Goal: Find specific page/section

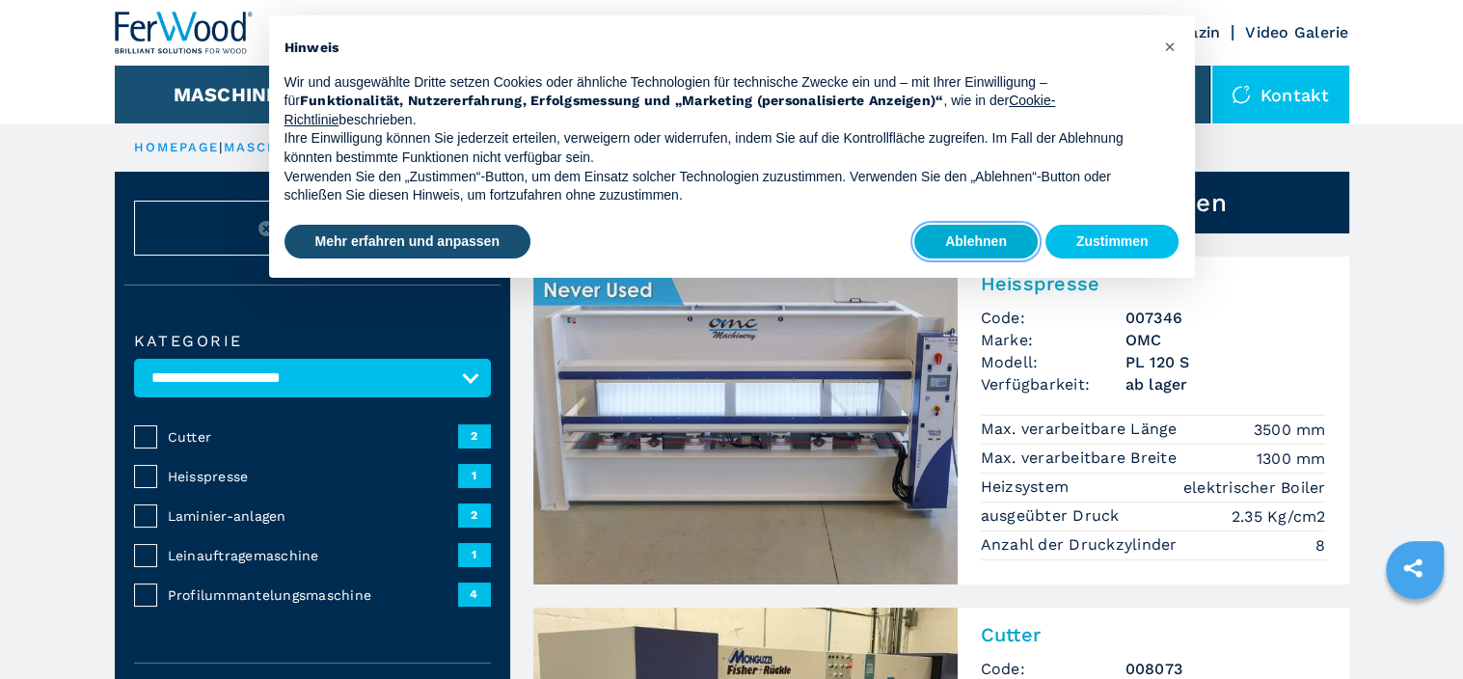
click at [995, 243] on button "Ablehnen" at bounding box center [975, 242] width 123 height 35
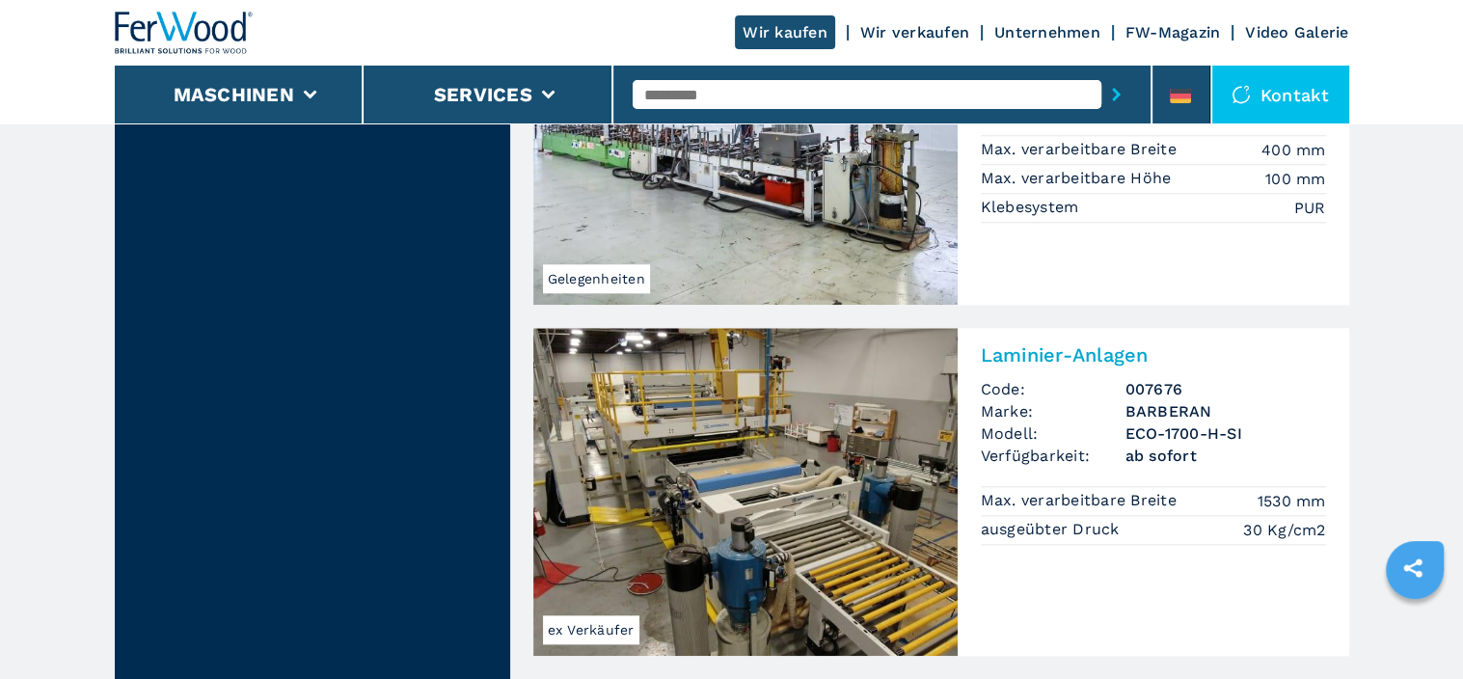
scroll to position [1543, 0]
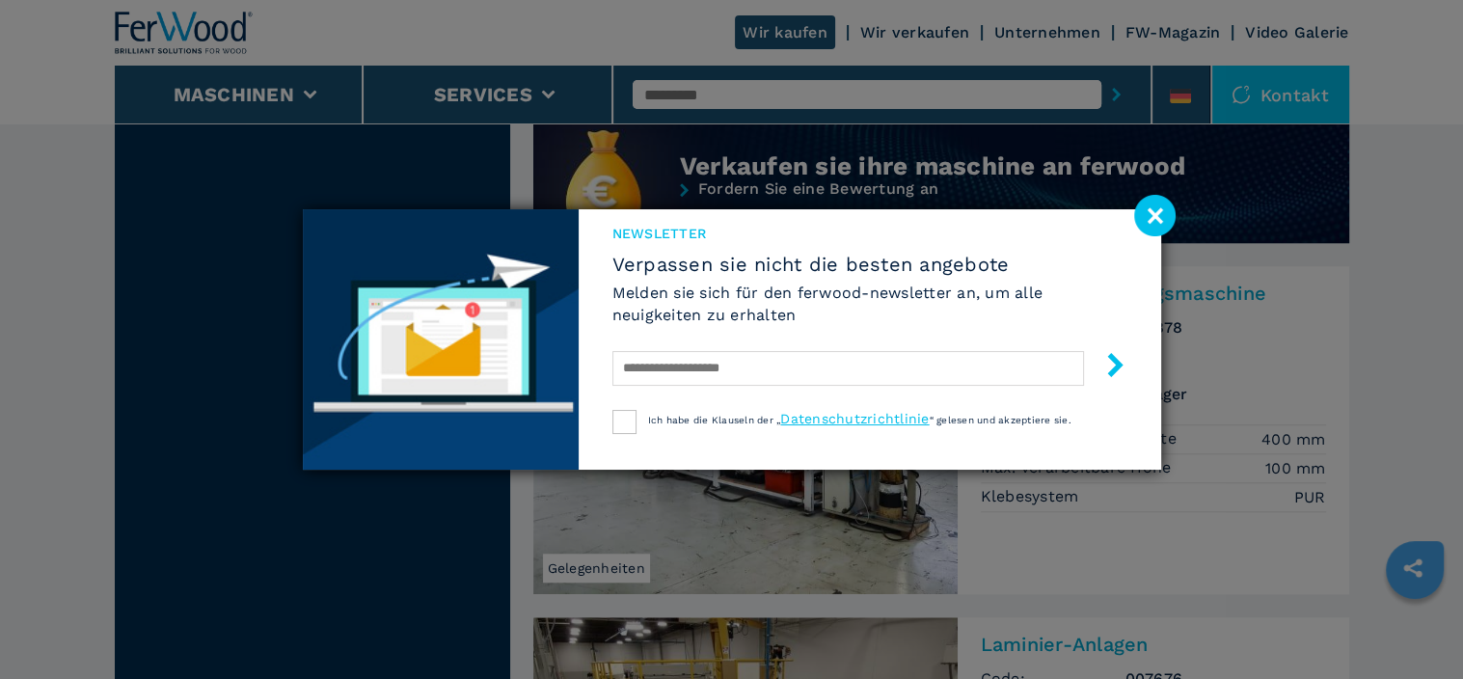
click at [1156, 217] on image at bounding box center [1154, 215] width 41 height 41
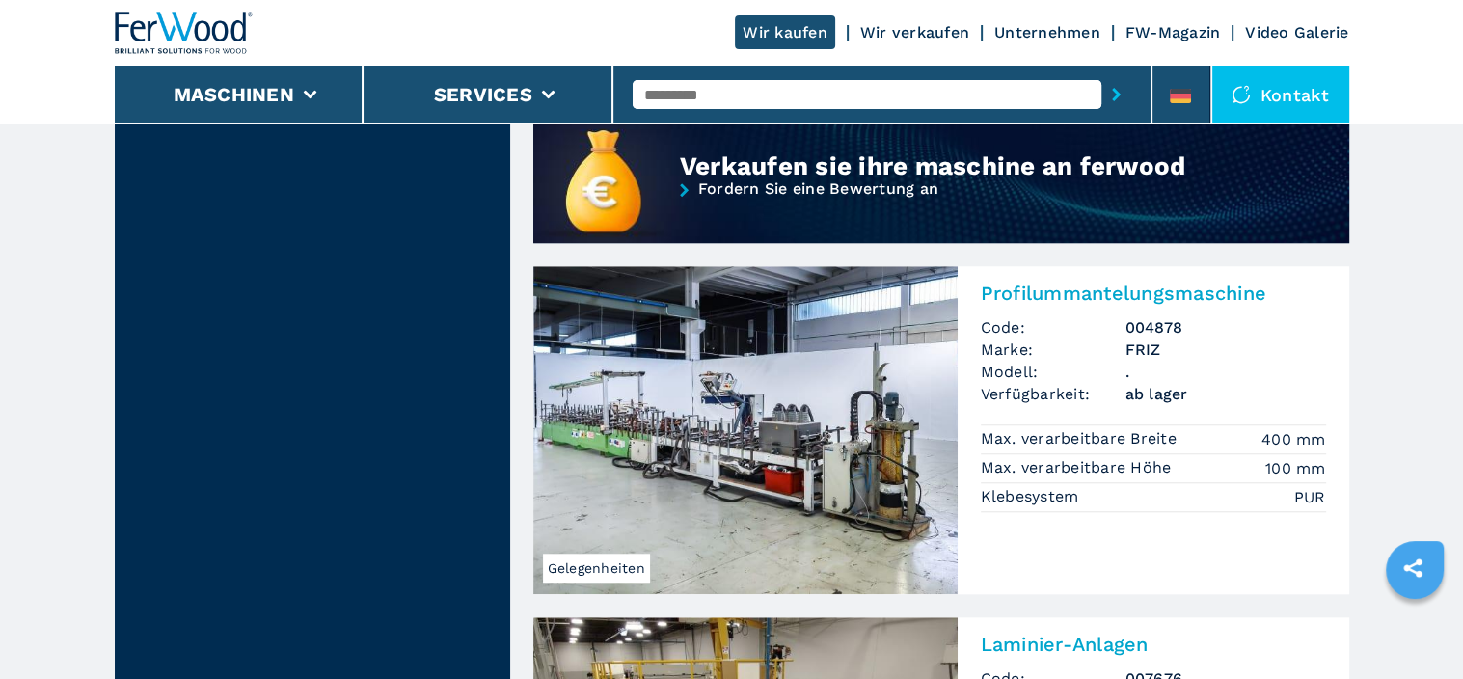
click at [676, 92] on input "text" at bounding box center [867, 94] width 469 height 29
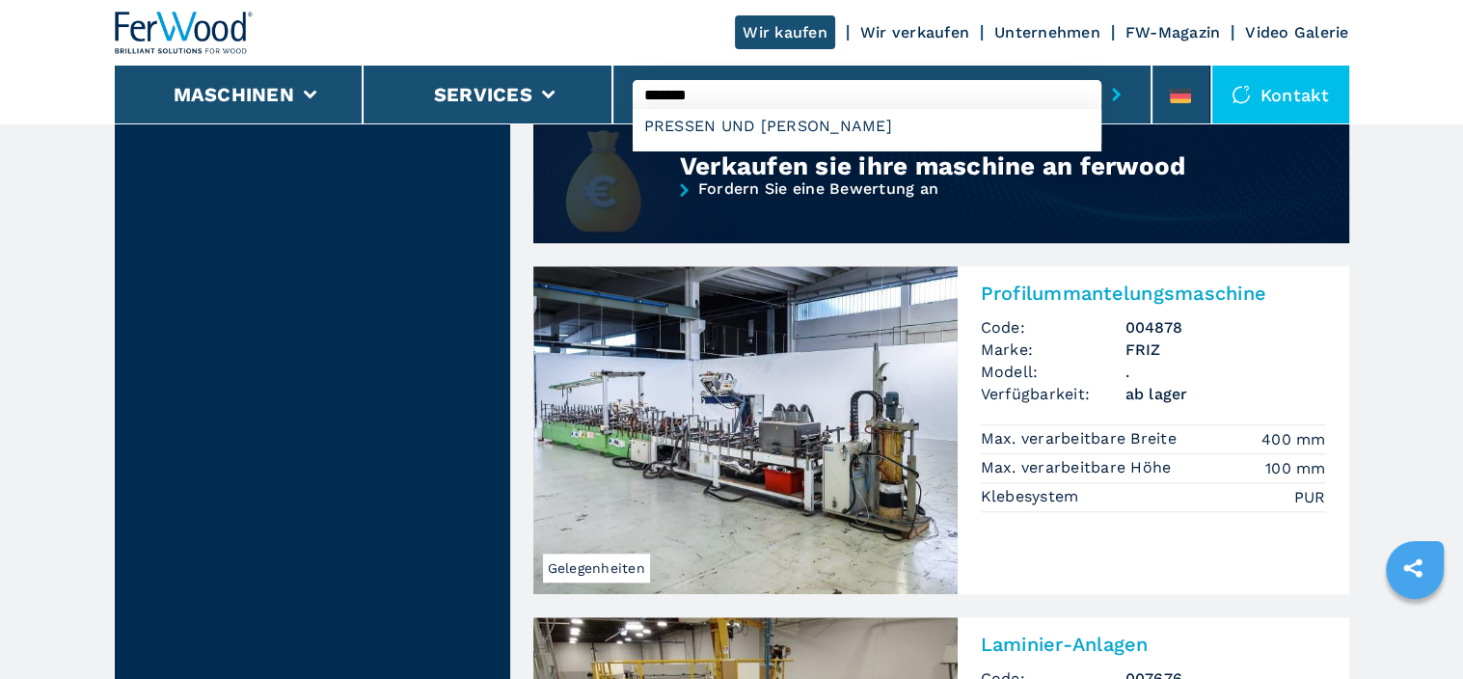
click at [709, 124] on div "PRESSEN UND KASCHIEREN" at bounding box center [867, 126] width 469 height 35
type input "**********"
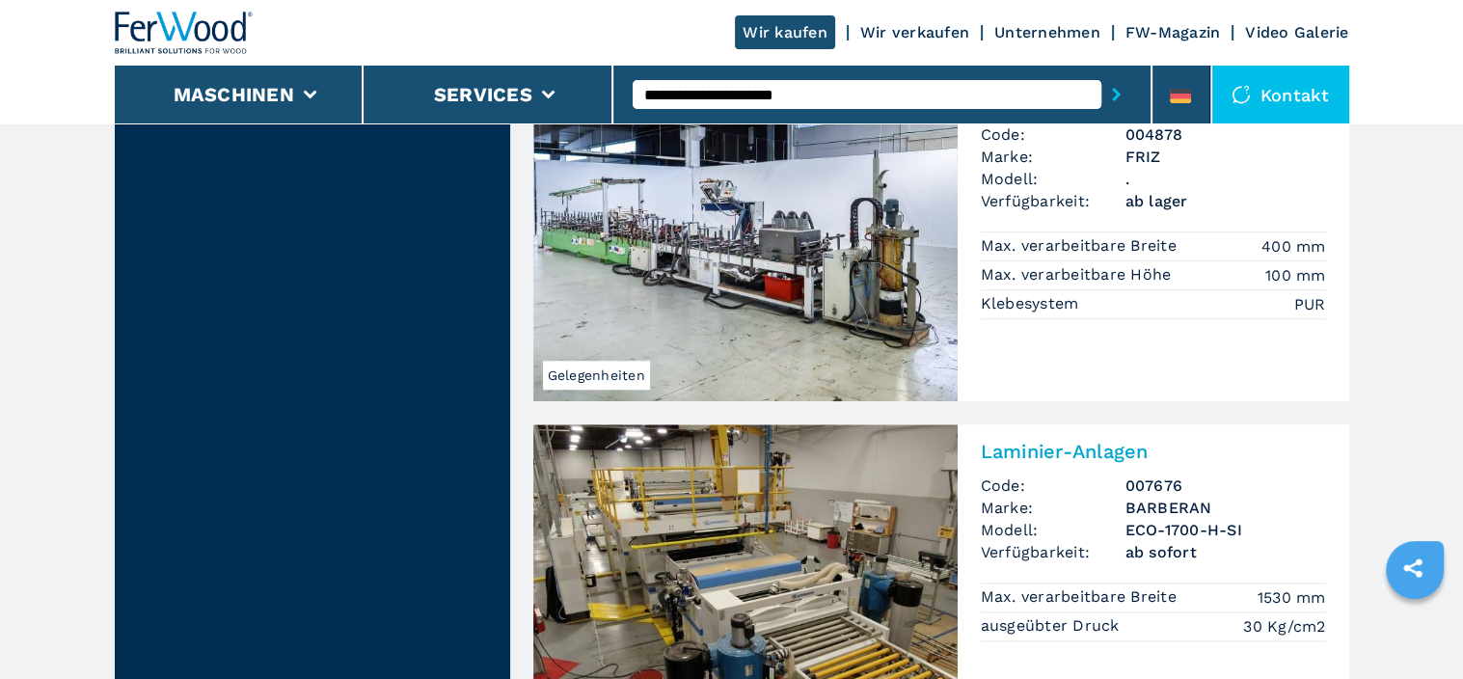
scroll to position [1447, 0]
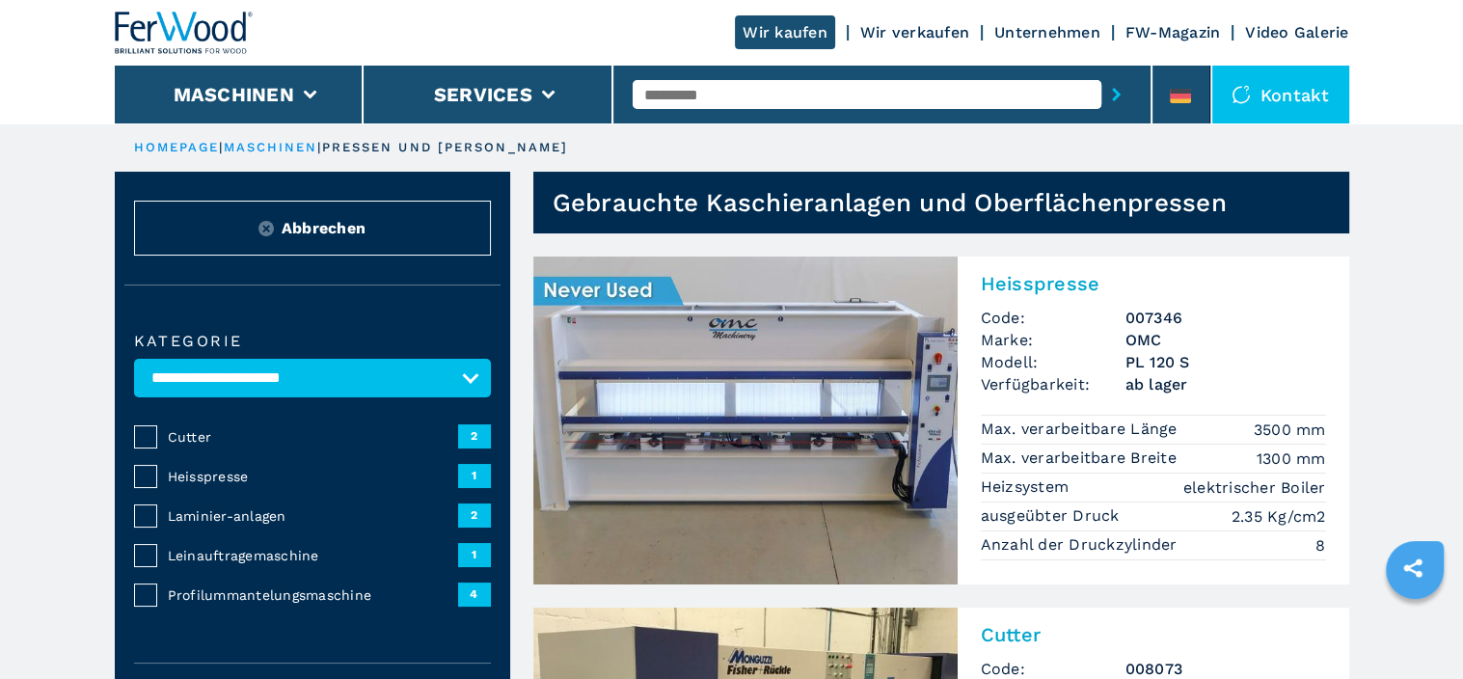
scroll to position [96, 0]
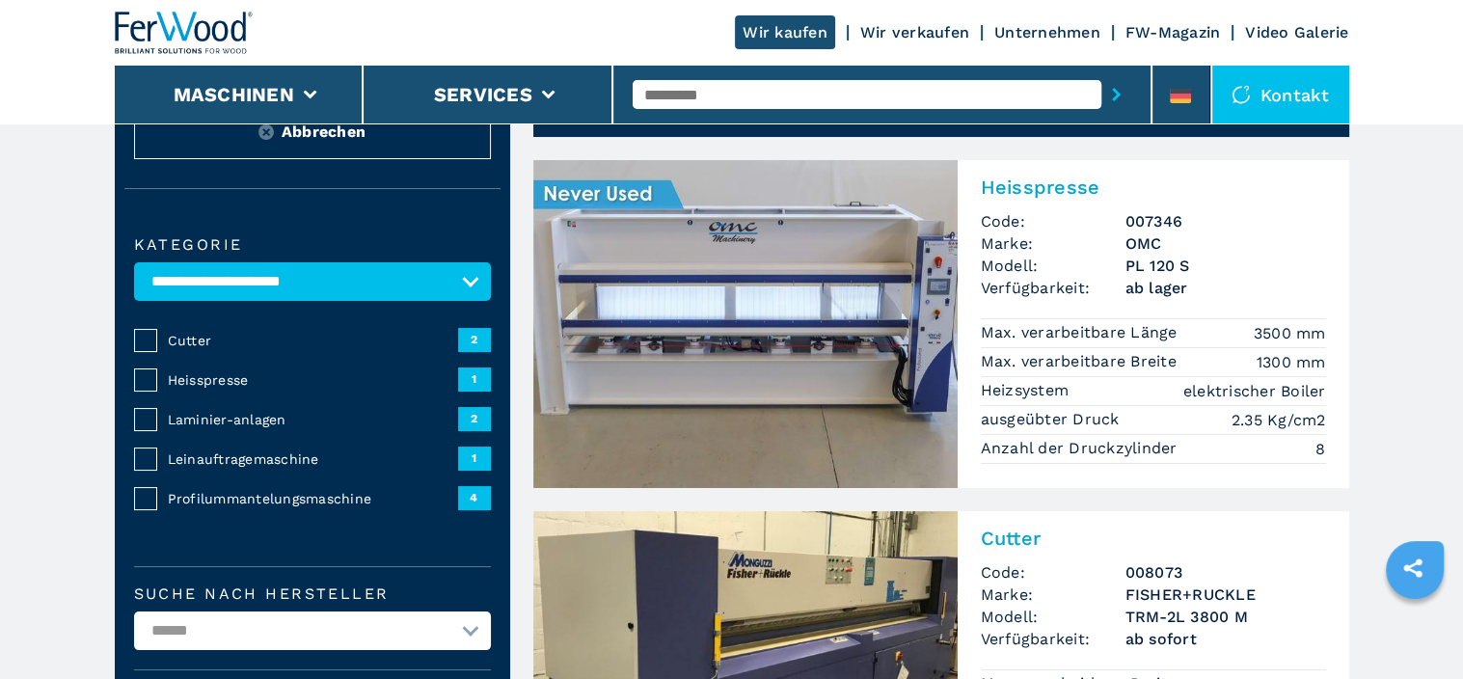
click at [220, 377] on span "Heisspresse" at bounding box center [313, 379] width 290 height 19
click at [153, 377] on div "Heisspresse 1" at bounding box center [312, 379] width 357 height 24
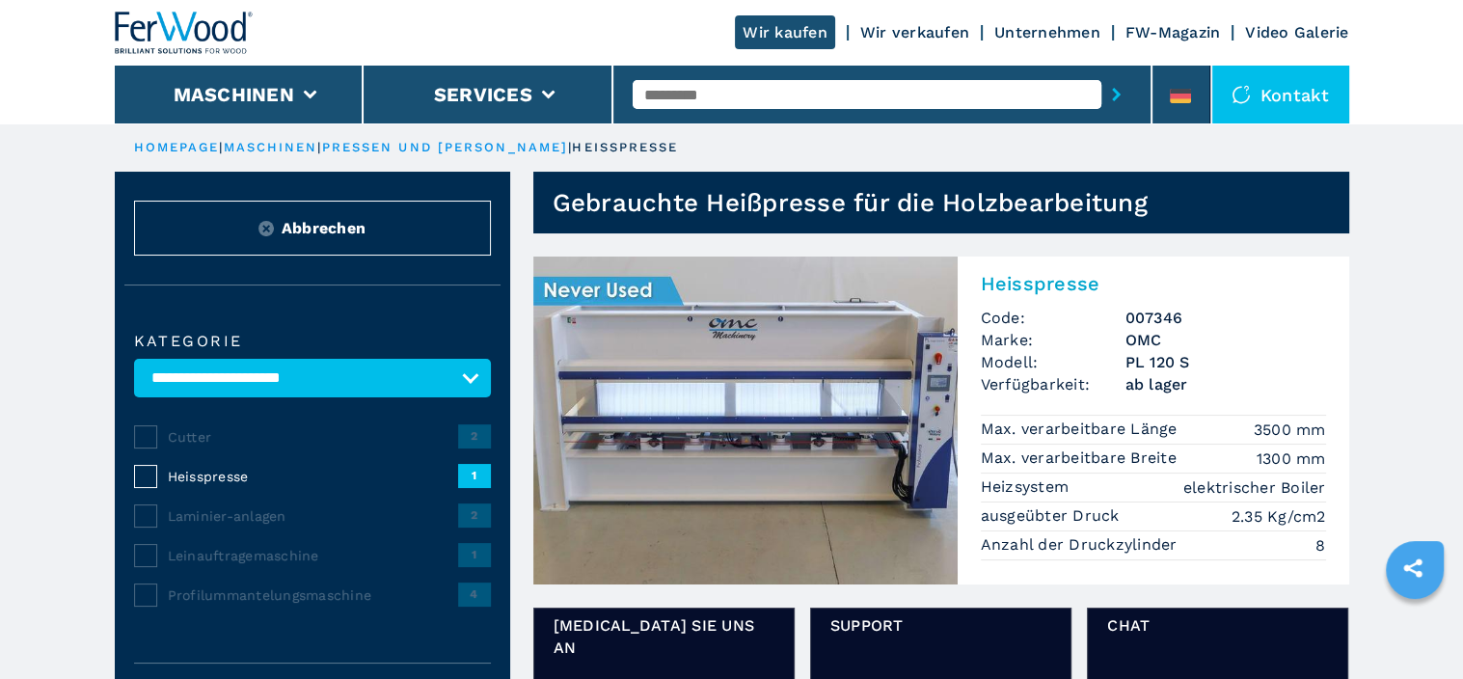
scroll to position [96, 0]
